Goal: Information Seeking & Learning: Learn about a topic

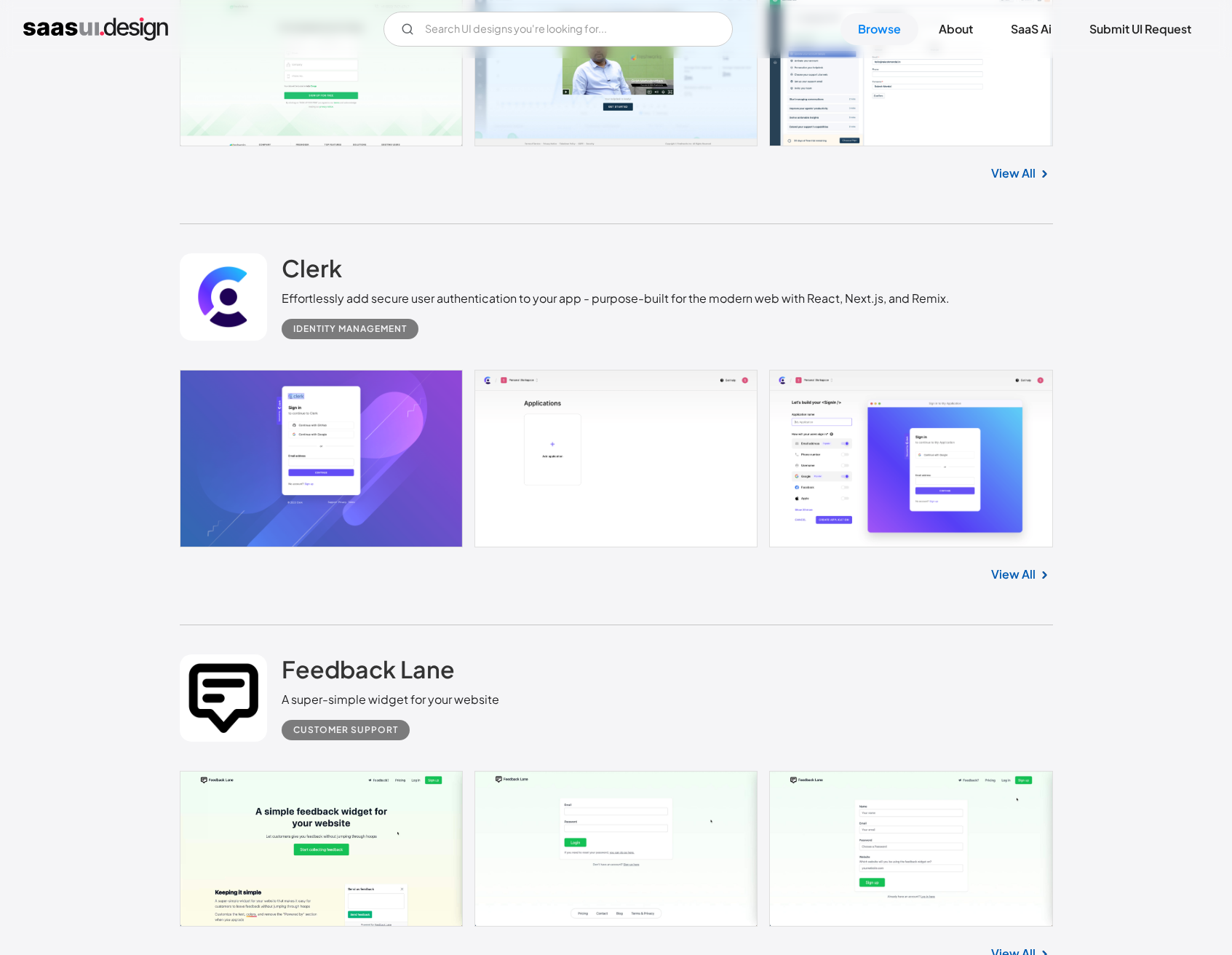
scroll to position [16158, 0]
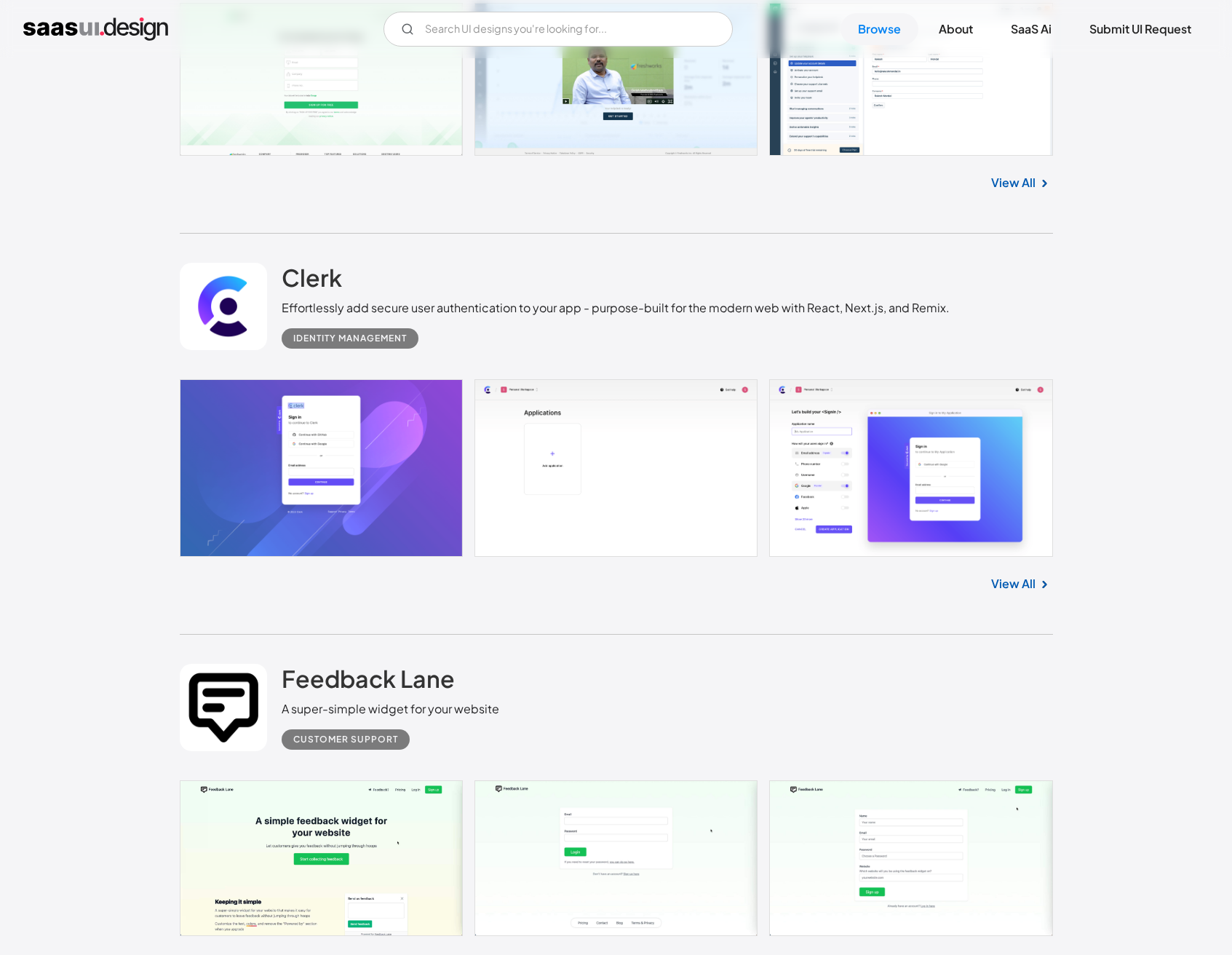
click at [253, 286] on link at bounding box center [223, 306] width 88 height 88
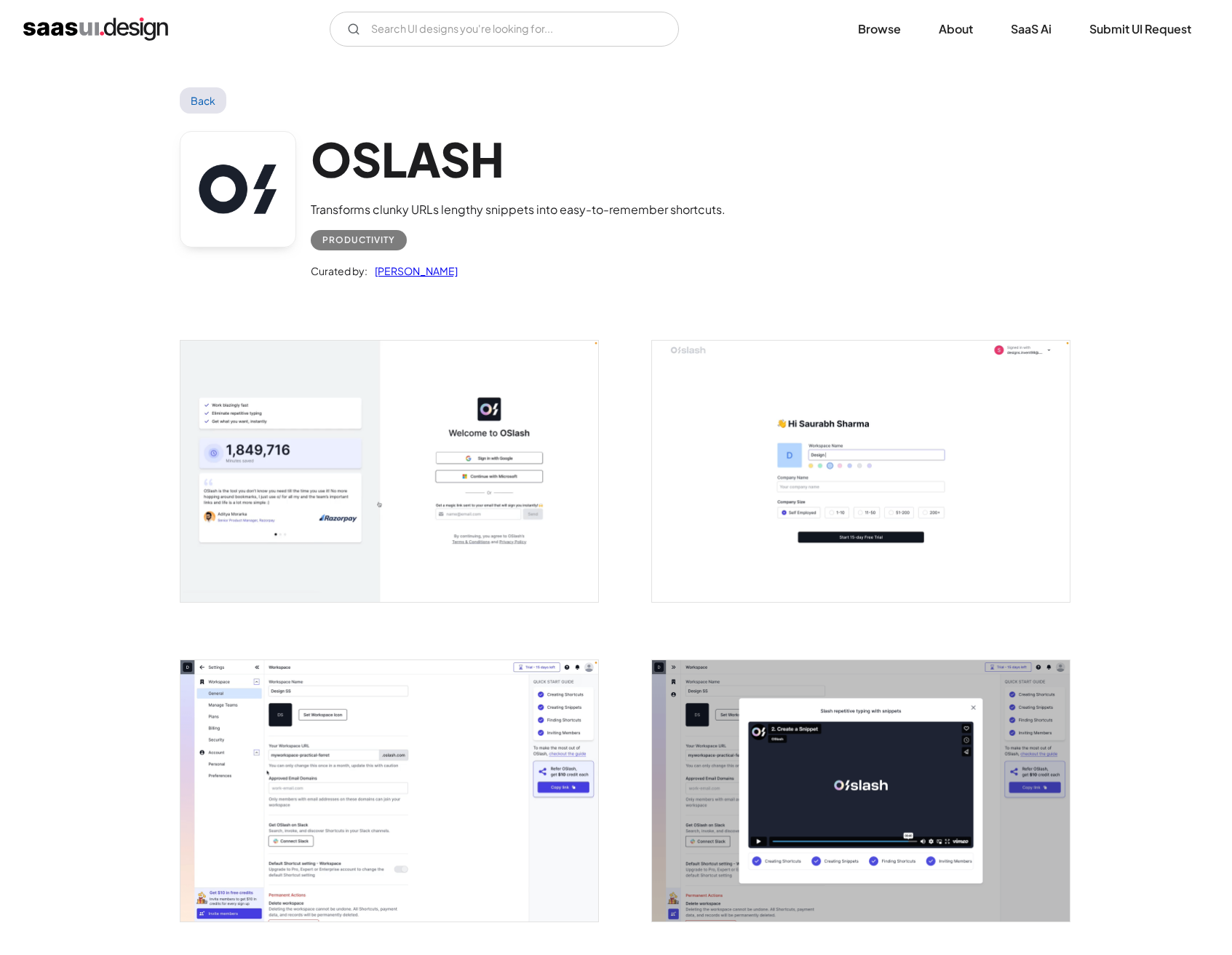
click at [255, 173] on link at bounding box center [238, 190] width 117 height 117
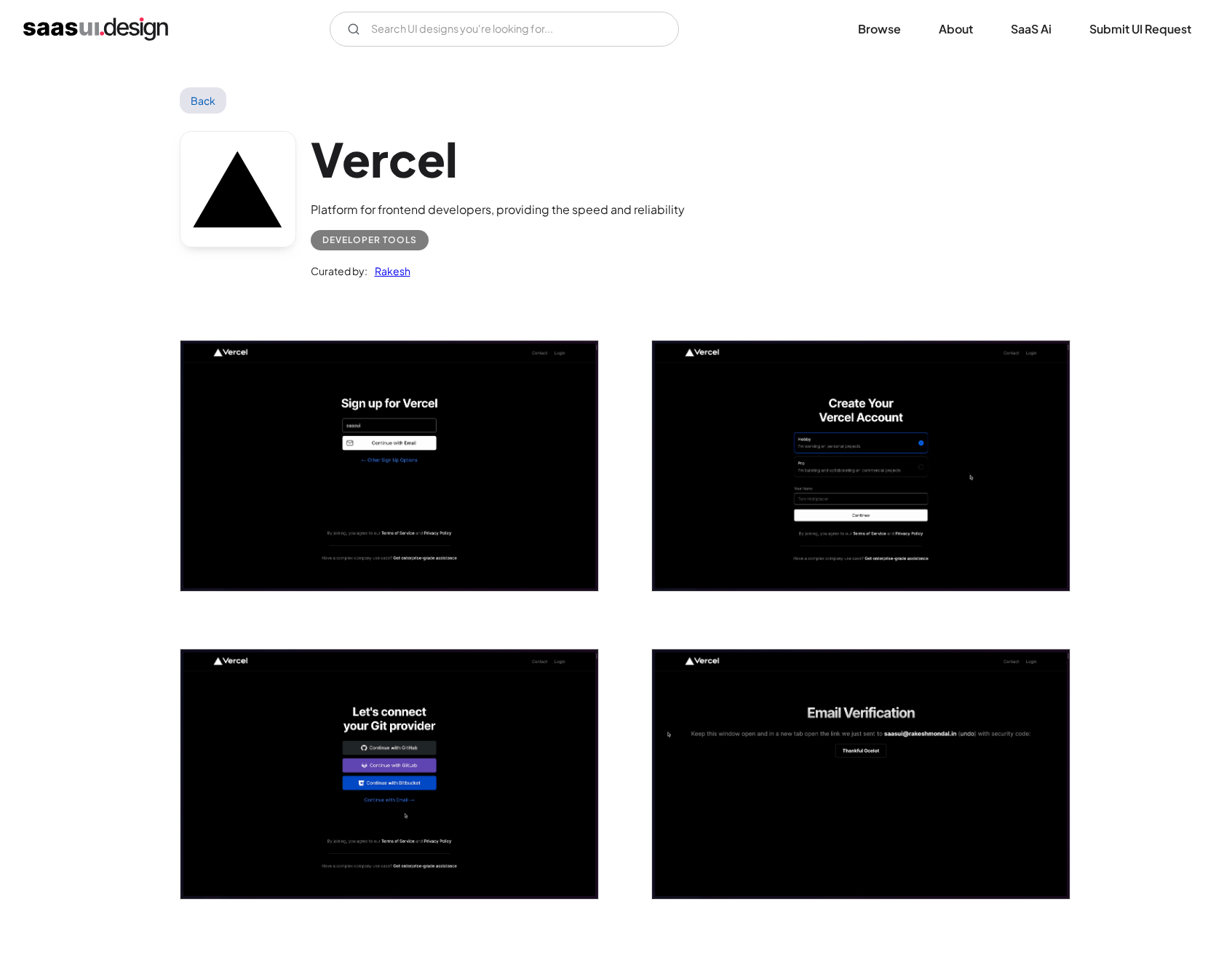
click at [233, 186] on link at bounding box center [238, 190] width 117 height 117
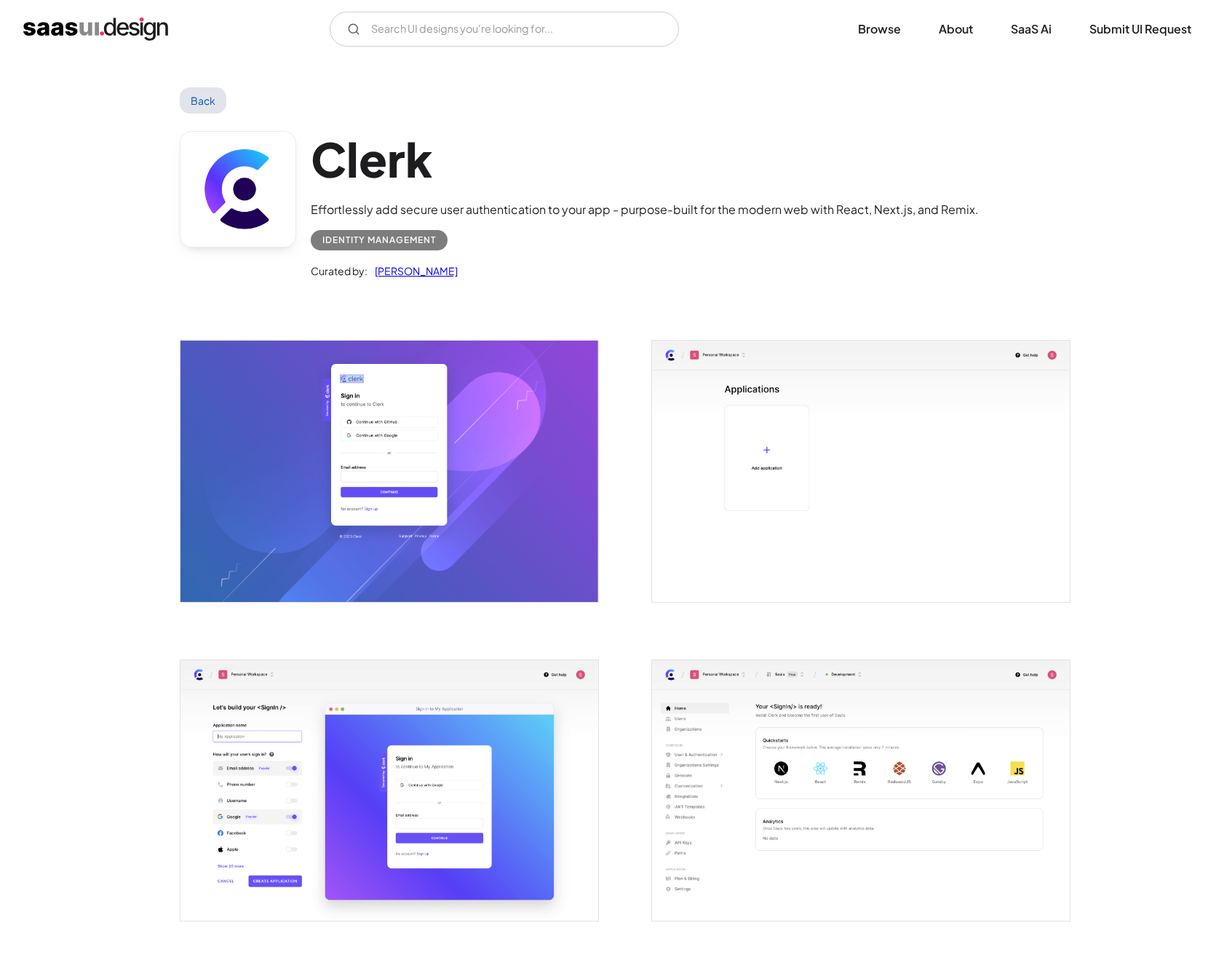
click at [206, 201] on link at bounding box center [238, 190] width 117 height 117
